Goal: Navigation & Orientation: Find specific page/section

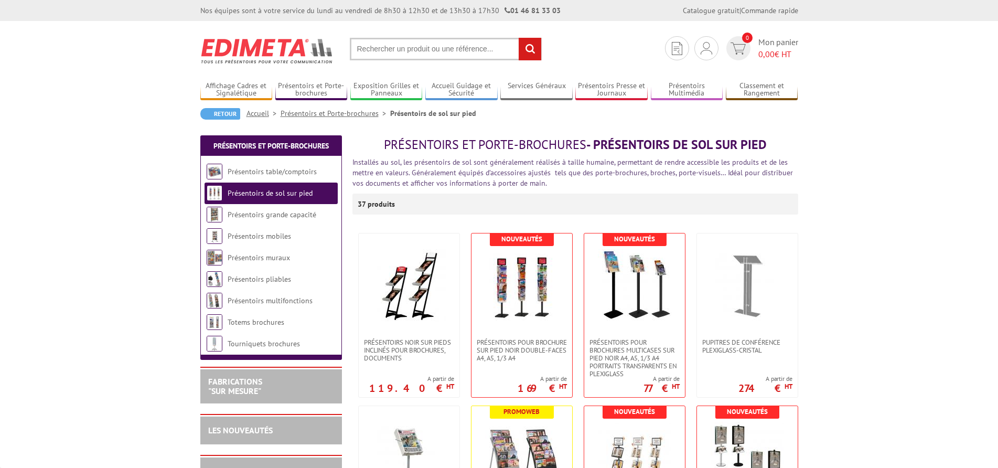
scroll to position [105, 0]
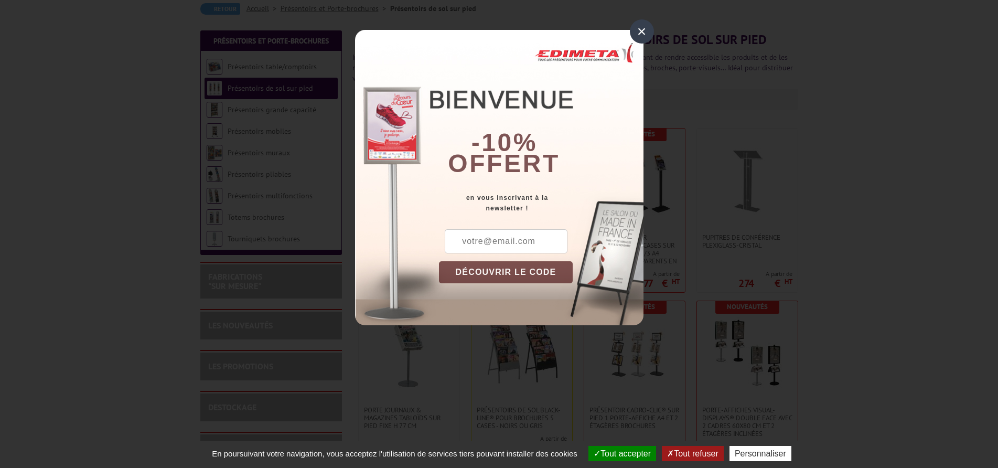
click at [642, 32] on div "×" at bounding box center [642, 31] width 24 height 24
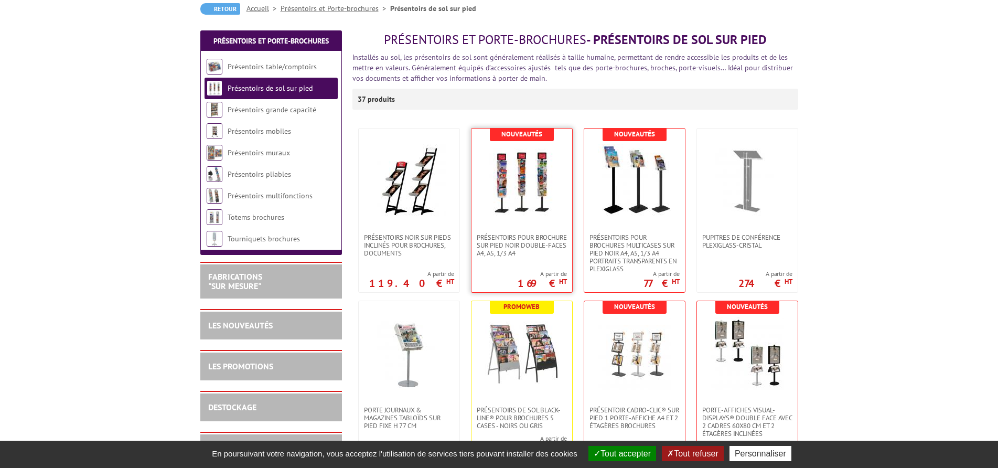
click at [503, 182] on img at bounding box center [521, 180] width 73 height 73
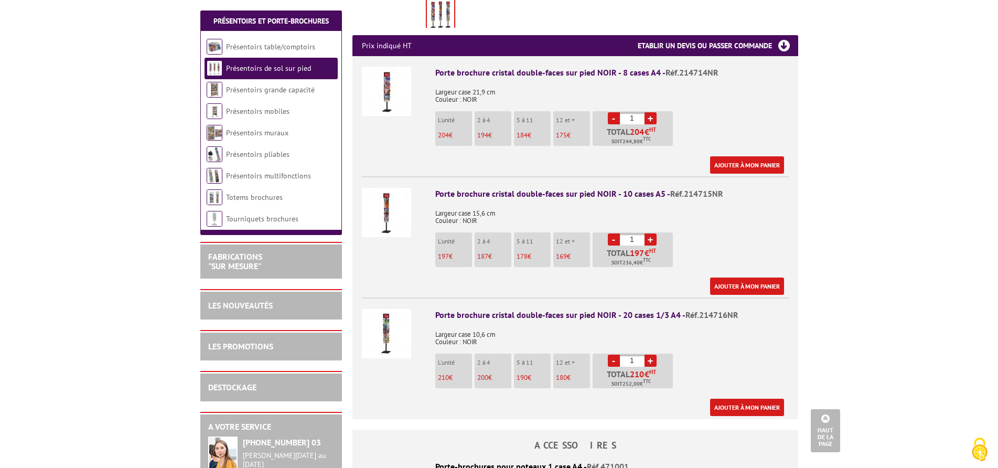
scroll to position [315, 0]
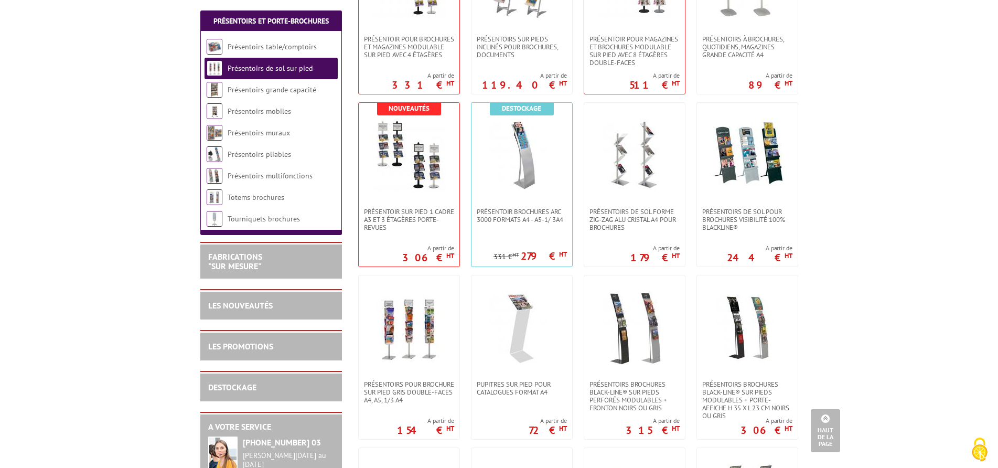
scroll to position [839, 0]
